Goal: Browse casually

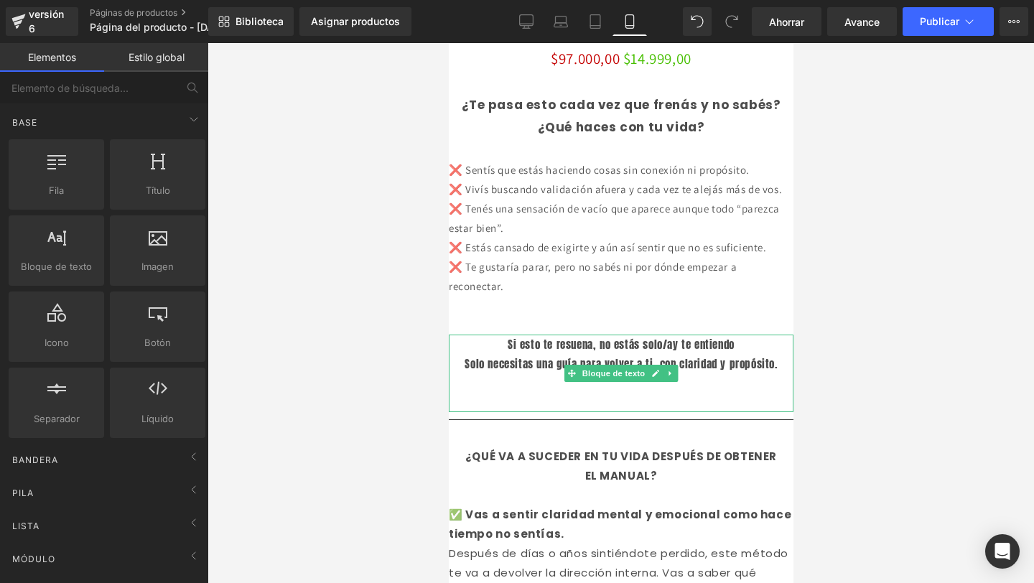
scroll to position [489, 0]
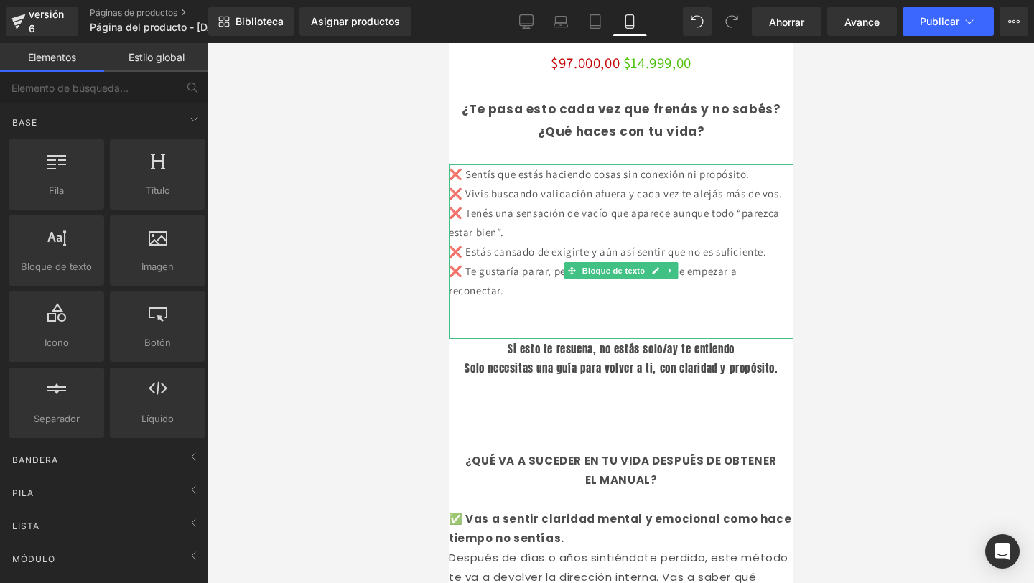
click at [496, 175] on font "❌ Sentís que estás haciendo cosas sin conexión ni propósito." at bounding box center [598, 174] width 301 height 14
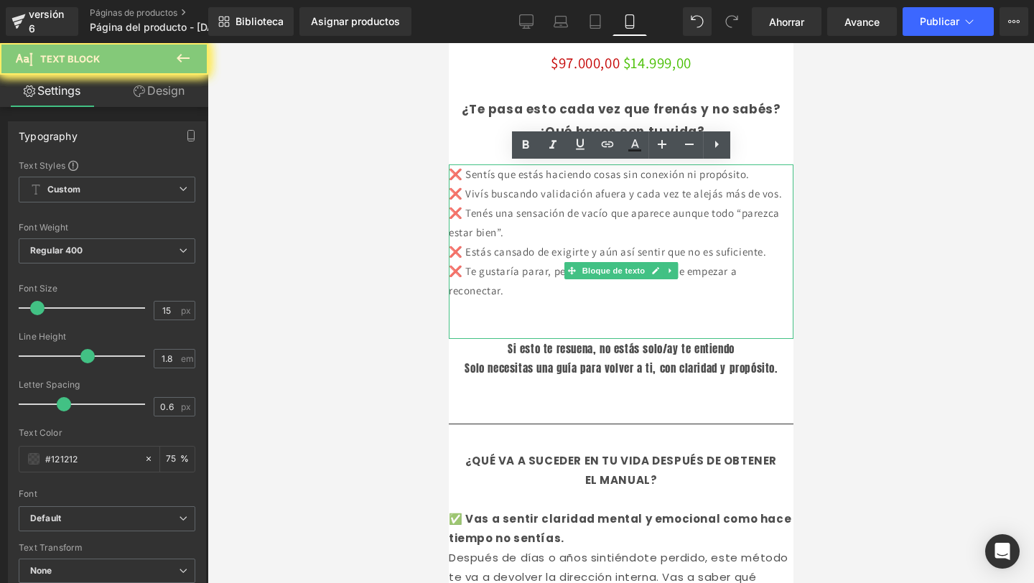
click at [496, 175] on font "❌ Sentís que estás haciendo cosas sin conexión ni propósito." at bounding box center [598, 174] width 301 height 14
click at [461, 176] on font "❌ Sentís que estás haciendo cosas sin conexión ni propósito." at bounding box center [598, 174] width 301 height 14
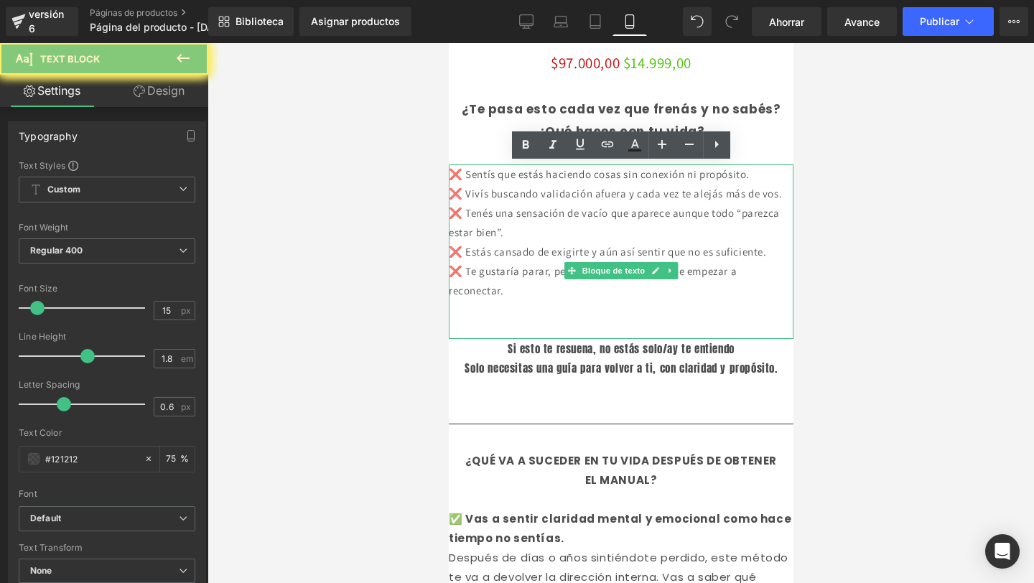
click at [461, 176] on font "❌ Sentís que estás haciendo cosas sin conexión ni propósito." at bounding box center [598, 174] width 301 height 14
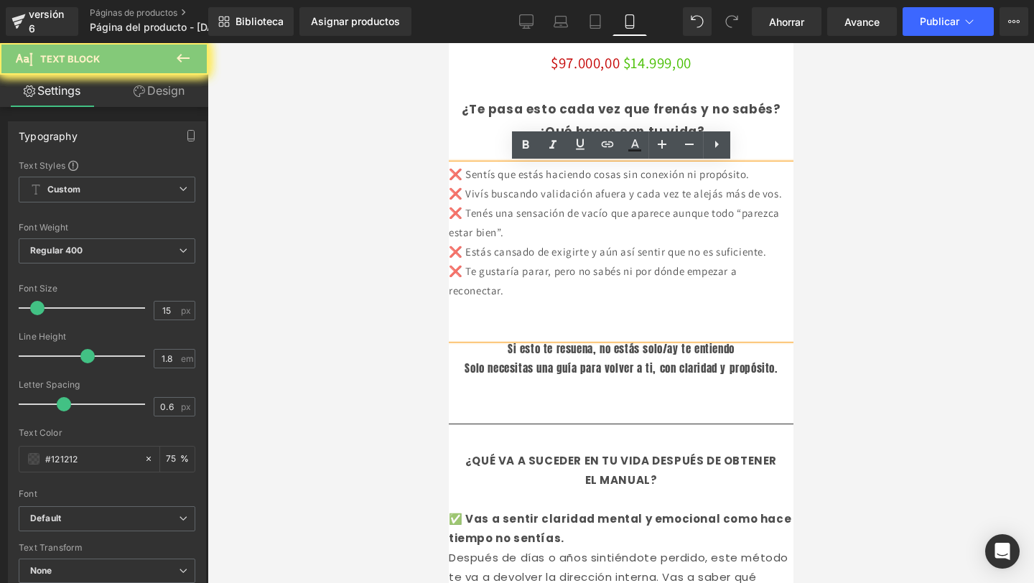
click at [461, 176] on font "❌ Sentís que estás haciendo cosas sin conexión ni propósito." at bounding box center [598, 174] width 301 height 14
click at [466, 313] on div "❌ Sentís que estás haciendo cosas sin conexión ni propósito. ❌ Vivís buscando v…" at bounding box center [620, 251] width 345 height 174
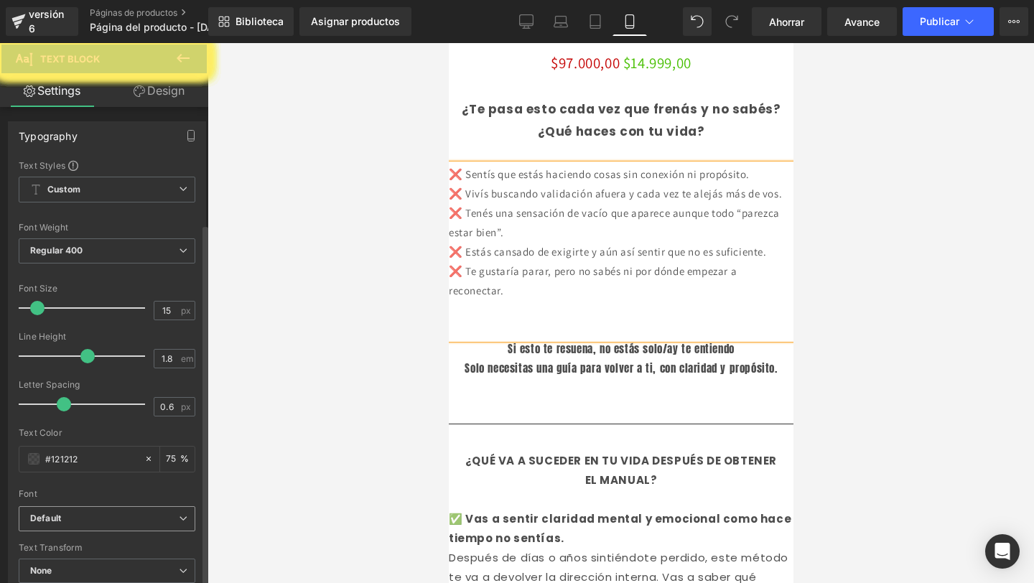
click at [179, 514] on icon at bounding box center [183, 518] width 9 height 9
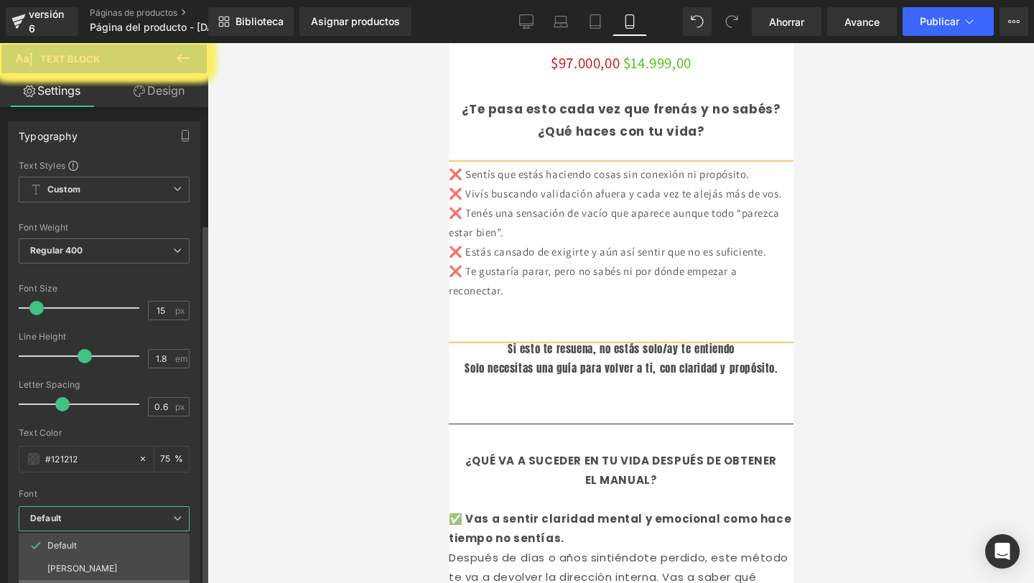
click at [111, 580] on li "Poppins" at bounding box center [104, 591] width 171 height 23
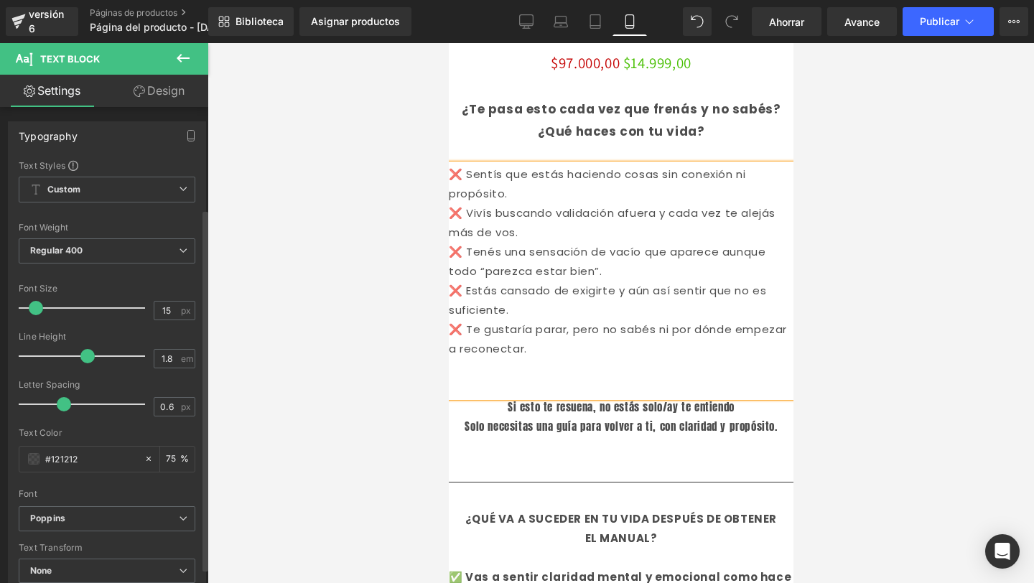
click at [38, 301] on span at bounding box center [36, 308] width 14 height 14
click at [39, 301] on span at bounding box center [37, 308] width 14 height 14
click at [347, 222] on div at bounding box center [620, 313] width 826 height 540
click at [401, 200] on div at bounding box center [620, 313] width 826 height 540
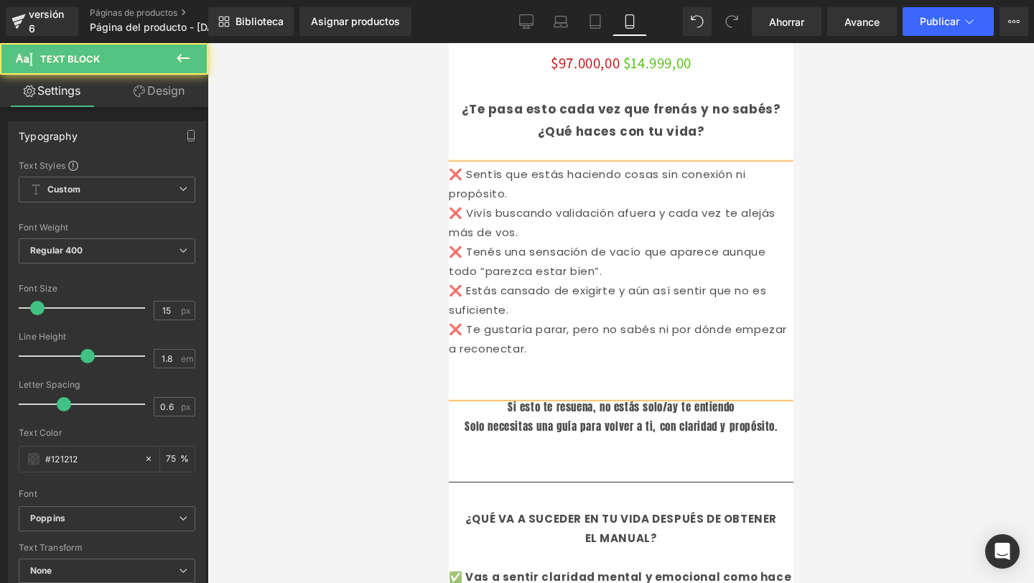
click at [574, 372] on p at bounding box center [620, 367] width 345 height 19
click at [465, 569] on font "✅ Vas a sentir claridad mental y emocional como hace tiempo no sentías." at bounding box center [619, 586] width 342 height 34
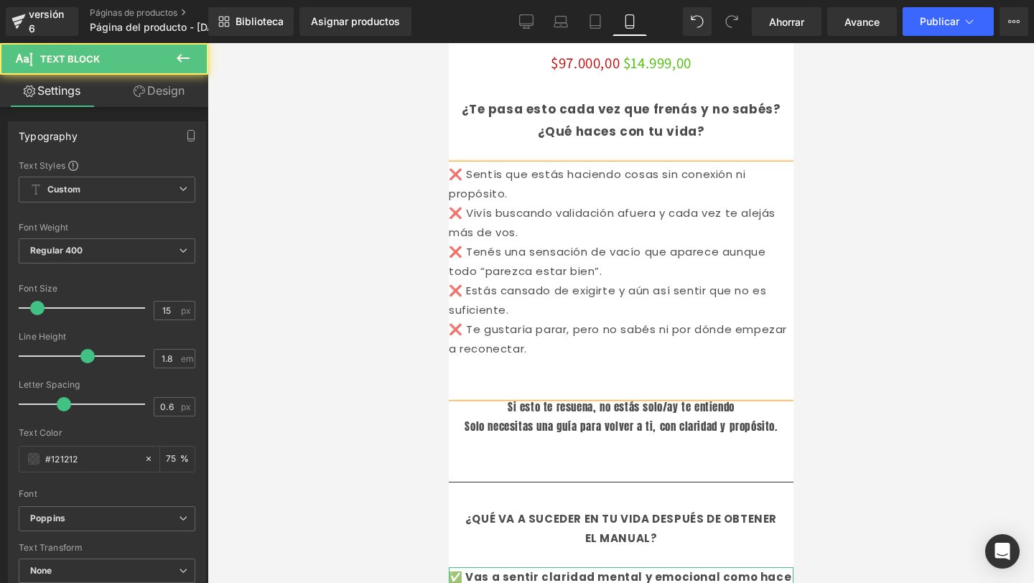
click at [465, 569] on font "✅ Vas a sentir claridad mental y emocional como hace tiempo no sentías." at bounding box center [619, 586] width 342 height 34
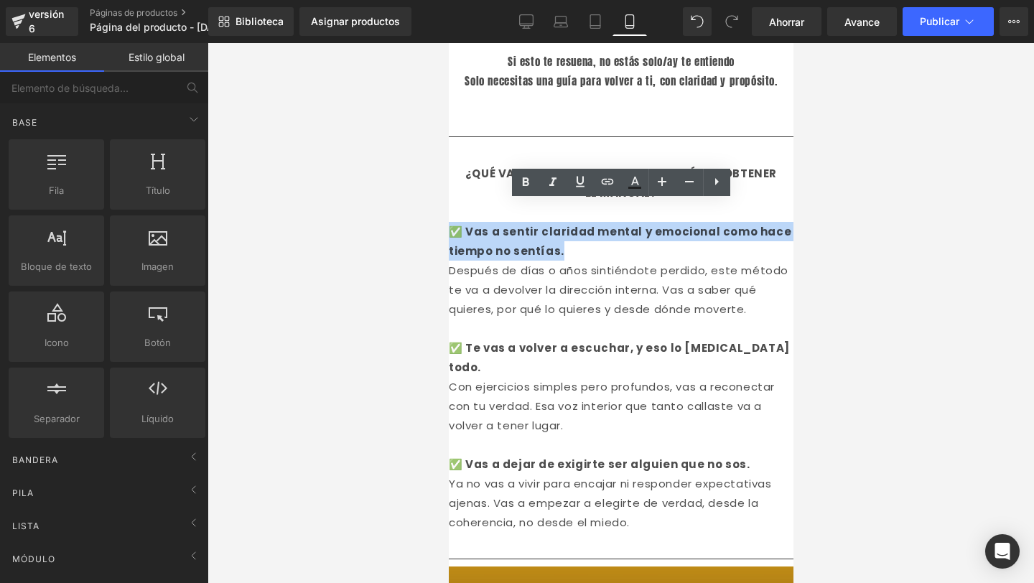
scroll to position [0, 0]
